Goal: Transaction & Acquisition: Book appointment/travel/reservation

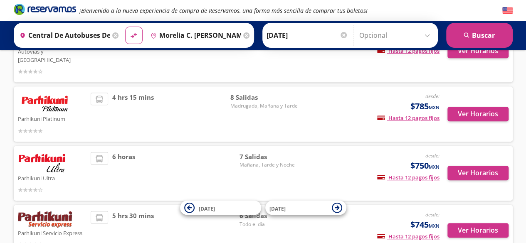
scroll to position [33, 0]
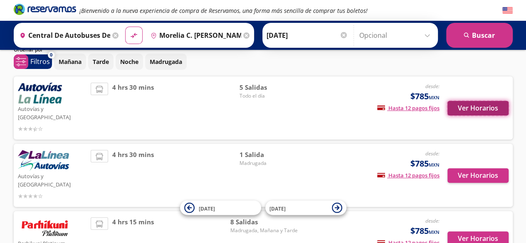
click at [480, 101] on button "Ver Horarios" at bounding box center [477, 108] width 61 height 15
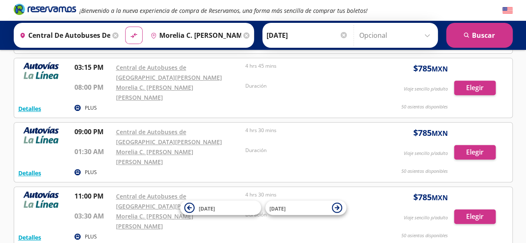
scroll to position [83, 0]
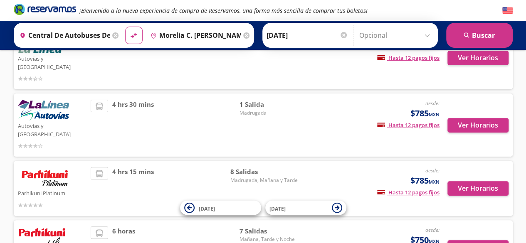
scroll to position [33, 0]
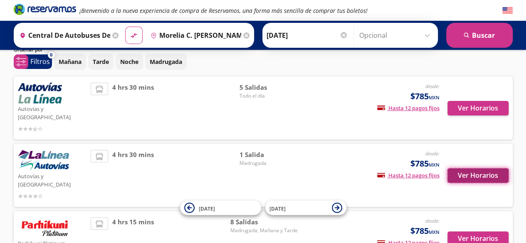
click at [457, 168] on button "Ver Horarios" at bounding box center [477, 175] width 61 height 15
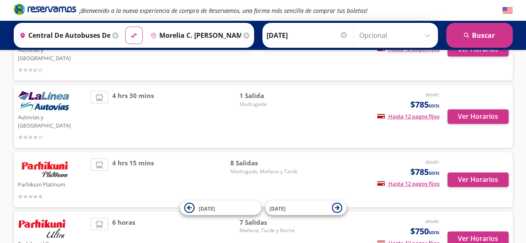
scroll to position [116, 0]
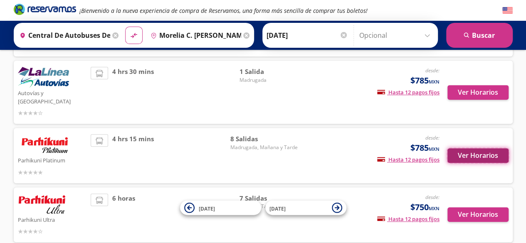
click at [483, 148] on button "Ver Horarios" at bounding box center [477, 155] width 61 height 15
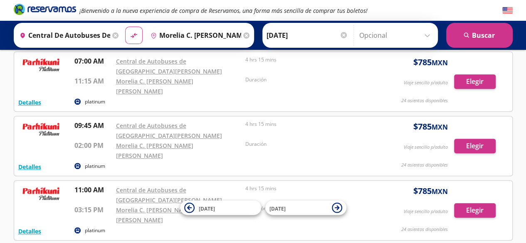
scroll to position [249, 0]
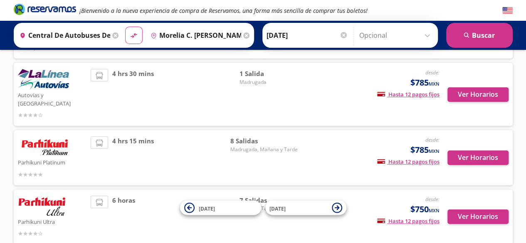
scroll to position [116, 0]
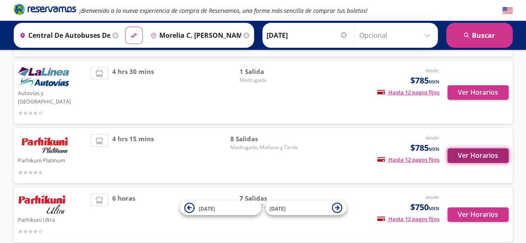
click at [497, 148] on button "Ver Horarios" at bounding box center [477, 155] width 61 height 15
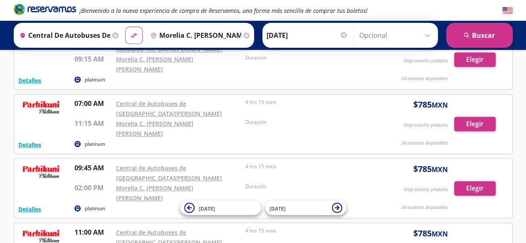
scroll to position [208, 0]
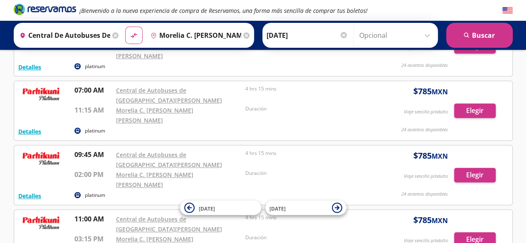
click at [386, 36] on input "Opcional" at bounding box center [396, 35] width 74 height 21
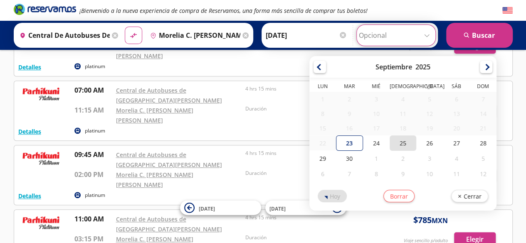
click at [395, 141] on div "25" at bounding box center [402, 142] width 27 height 15
type input "[DATE]"
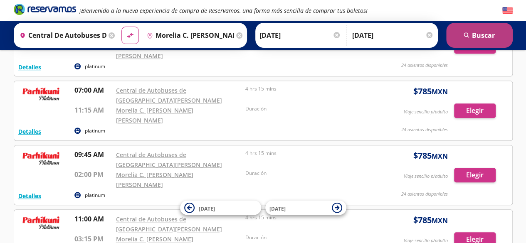
click at [496, 34] on button "search Buscar" at bounding box center [479, 35] width 66 height 25
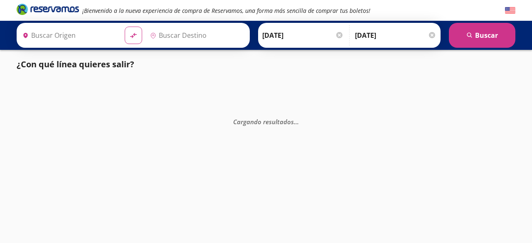
type input "Central de Autobuses de [GEOGRAPHIC_DATA][PERSON_NAME], [GEOGRAPHIC_DATA]"
type input "Morelia C. [PERSON_NAME] [PERSON_NAME], [GEOGRAPHIC_DATA]"
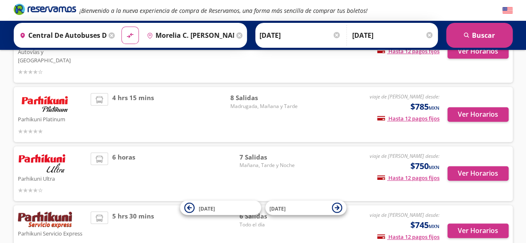
scroll to position [157, 0]
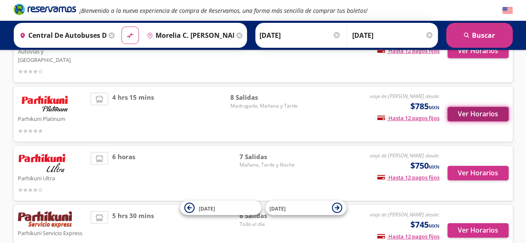
click at [487, 107] on button "Ver Horarios" at bounding box center [477, 114] width 61 height 15
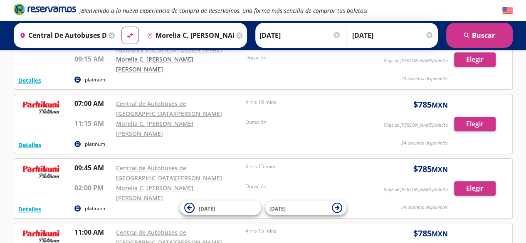
scroll to position [208, 0]
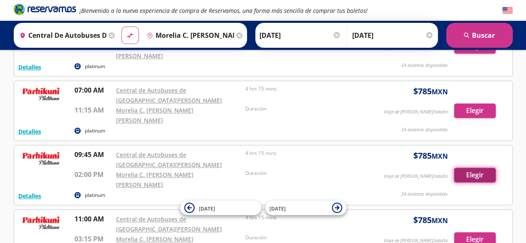
click at [487, 168] on button "Elegir" at bounding box center [475, 175] width 42 height 15
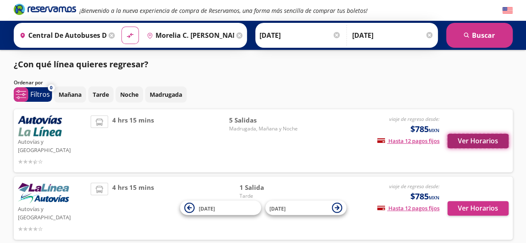
click at [461, 137] on button "Ver Horarios" at bounding box center [477, 141] width 61 height 15
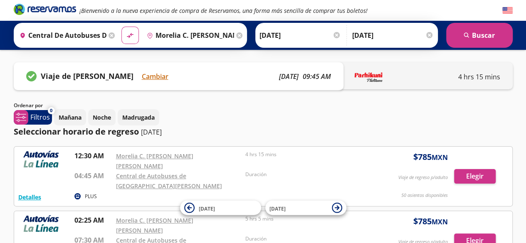
click at [391, 80] on div "4 hrs 15 mins" at bounding box center [425, 75] width 173 height 27
click at [377, 72] on p "Lázaro Cárdenas" at bounding box center [377, 77] width 50 height 10
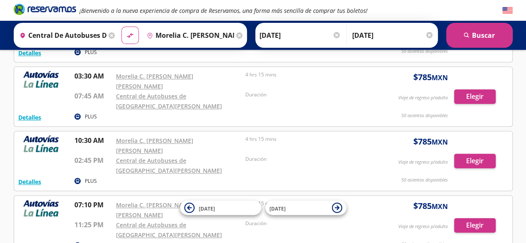
scroll to position [270, 0]
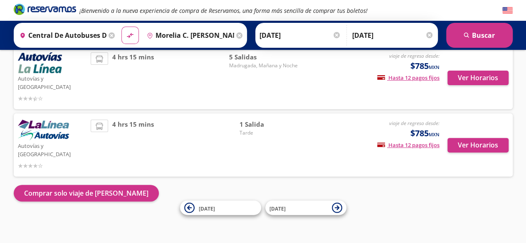
scroll to position [47, 0]
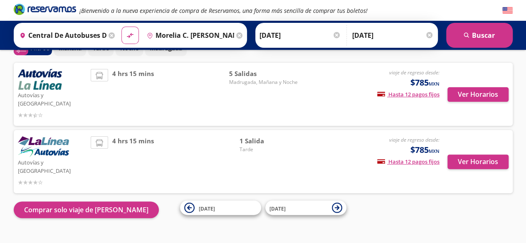
click at [72, 144] on div "Autovías y La Línea" at bounding box center [52, 161] width 69 height 51
click at [480, 155] on button "Ver Horarios" at bounding box center [477, 162] width 61 height 15
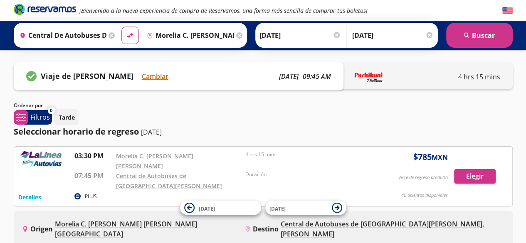
click at [61, 11] on icon "Brand Logo" at bounding box center [45, 9] width 62 height 12
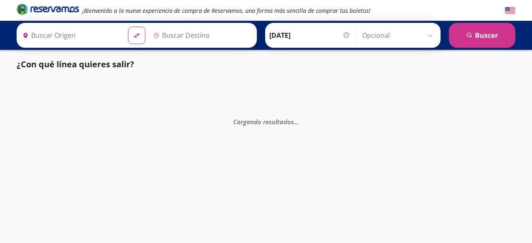
type input "Central de Autobuses de [GEOGRAPHIC_DATA][PERSON_NAME], [GEOGRAPHIC_DATA]"
type input "Morelia C. [PERSON_NAME] [PERSON_NAME], [GEOGRAPHIC_DATA]"
type input "Central de Autobuses de [GEOGRAPHIC_DATA][PERSON_NAME], [GEOGRAPHIC_DATA]"
type input "Central de Autobuses Ixtapa, [GEOGRAPHIC_DATA]"
